Goal: Task Accomplishment & Management: Complete application form

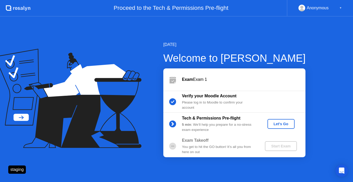
click at [279, 123] on div "Let's Go" at bounding box center [280, 124] width 23 height 4
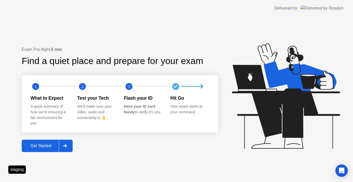
click at [59, 147] on div "Get Started" at bounding box center [40, 146] width 35 height 5
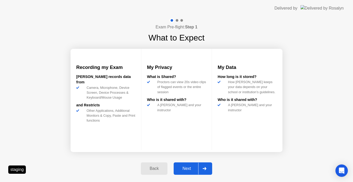
click at [180, 164] on button "Next" at bounding box center [193, 169] width 38 height 12
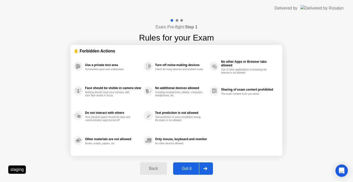
click at [179, 169] on div "Got it" at bounding box center [187, 168] width 24 height 5
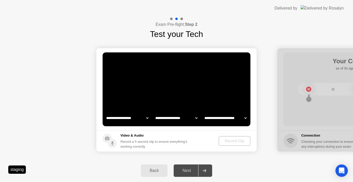
select select "**********"
select select "*******"
click at [230, 142] on div "Record Clip" at bounding box center [235, 141] width 28 height 4
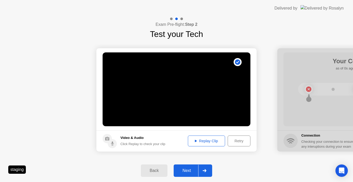
click at [192, 166] on button "Next" at bounding box center [193, 171] width 38 height 12
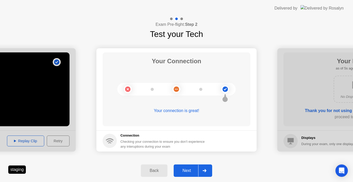
click at [196, 173] on div "Next" at bounding box center [186, 170] width 23 height 5
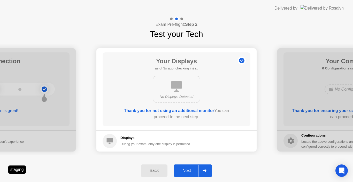
click at [191, 172] on div "Next" at bounding box center [186, 170] width 23 height 5
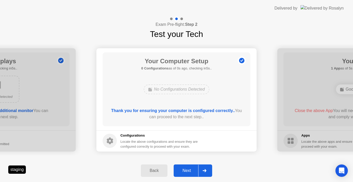
click at [191, 172] on div "Next" at bounding box center [186, 170] width 23 height 5
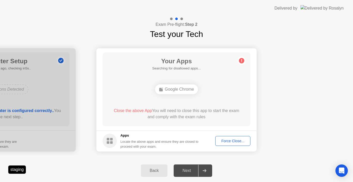
click at [225, 145] on button "Force Close..." at bounding box center [232, 141] width 35 height 10
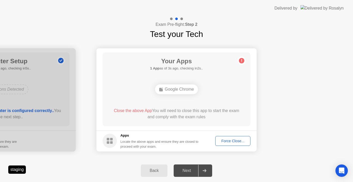
click at [234, 143] on div "Force Close..." at bounding box center [233, 141] width 32 height 4
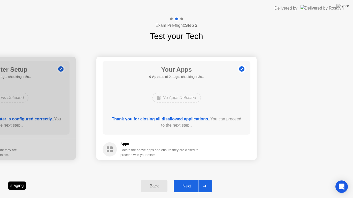
click at [193, 182] on div "Next" at bounding box center [186, 186] width 23 height 5
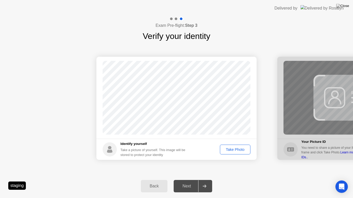
click at [228, 150] on div "Take Photo" at bounding box center [235, 150] width 27 height 4
click at [231, 148] on div "Retake" at bounding box center [238, 150] width 20 height 4
click at [230, 151] on div "Take Photo" at bounding box center [235, 150] width 27 height 4
click at [236, 149] on div "Retake" at bounding box center [238, 150] width 20 height 4
click at [236, 149] on div "Take Photo" at bounding box center [235, 150] width 27 height 4
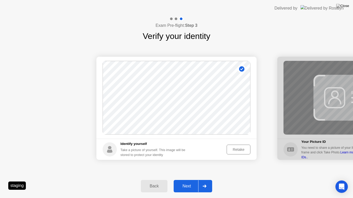
click at [190, 182] on div "Next" at bounding box center [186, 186] width 23 height 5
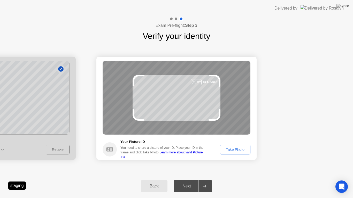
click at [234, 151] on div "Take Photo" at bounding box center [235, 150] width 27 height 4
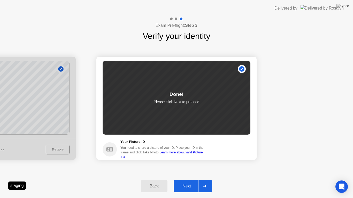
click at [190, 182] on button "Next" at bounding box center [193, 186] width 38 height 12
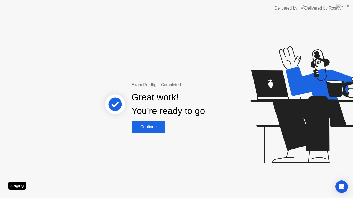
click at [158, 129] on div "Continue" at bounding box center [148, 127] width 31 height 5
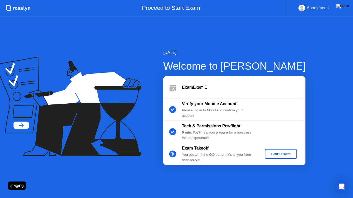
click at [271, 153] on div "Start Exam" at bounding box center [281, 154] width 28 height 4
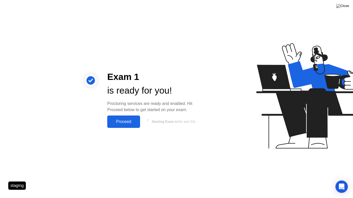
click at [129, 123] on div "Proceed" at bounding box center [124, 122] width 30 height 5
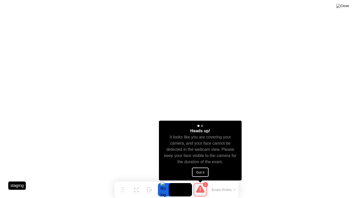
click at [198, 172] on button "Got it" at bounding box center [200, 172] width 17 height 9
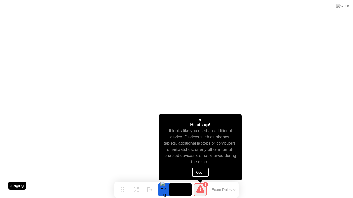
click at [197, 176] on button "Got it" at bounding box center [200, 172] width 17 height 9
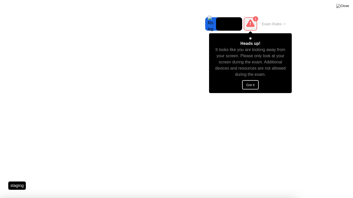
click at [250, 87] on button "Got it" at bounding box center [250, 84] width 17 height 9
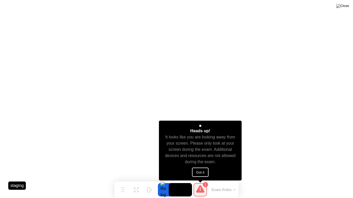
click at [201, 172] on button "Got it" at bounding box center [200, 172] width 17 height 9
click at [199, 173] on button "Got it" at bounding box center [200, 172] width 17 height 9
